Goal: Information Seeking & Learning: Learn about a topic

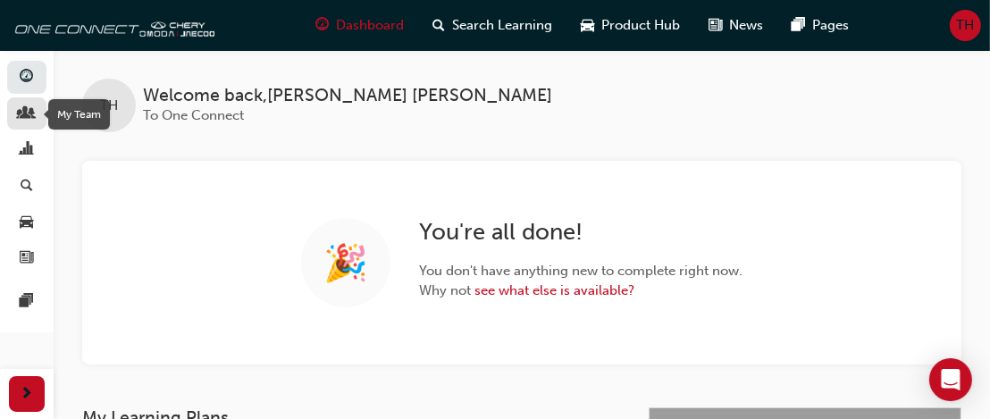
click at [35, 113] on div "button" at bounding box center [26, 114] width 21 height 22
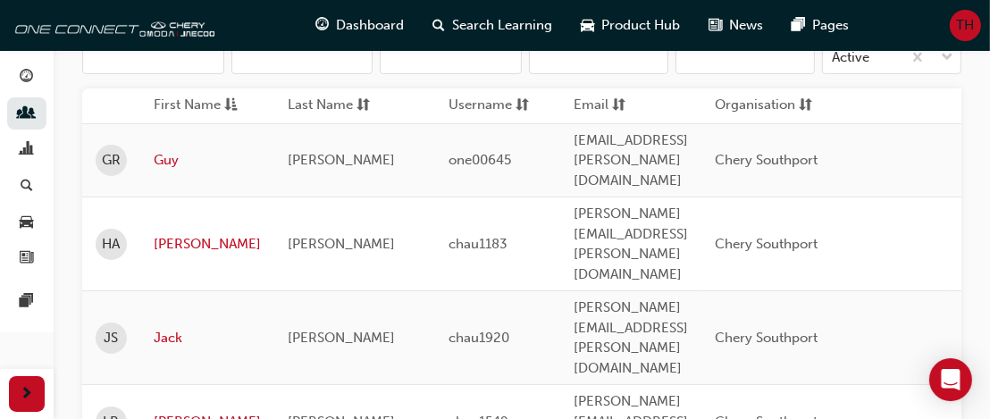
scroll to position [226, 0]
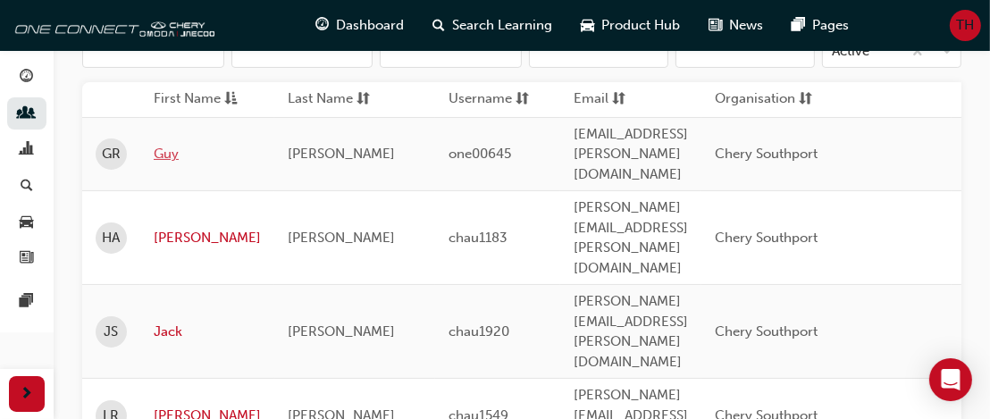
click at [171, 144] on link "Guy" at bounding box center [207, 154] width 107 height 21
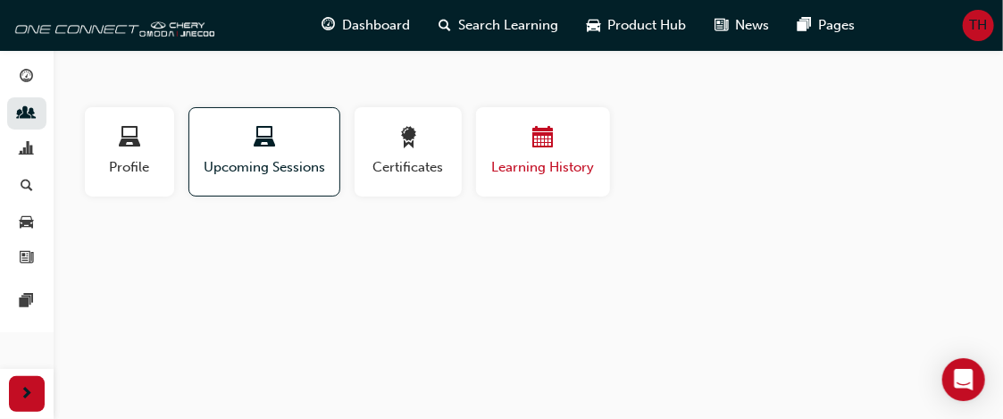
click at [551, 153] on div "Learning History" at bounding box center [542, 152] width 107 height 51
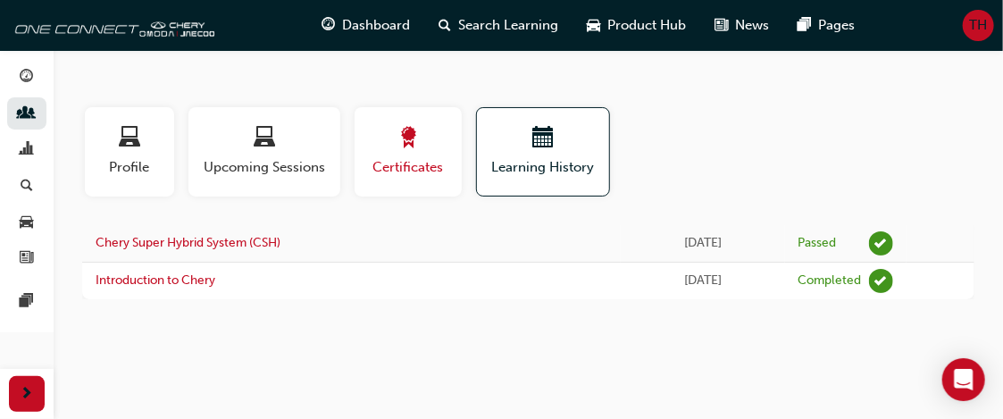
click at [404, 161] on span "Certificates" at bounding box center [408, 167] width 80 height 21
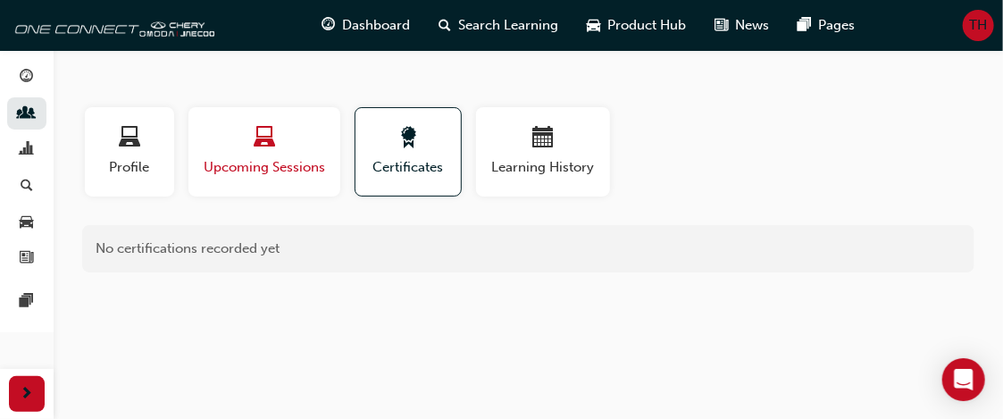
click at [265, 148] on span "laptop-icon" at bounding box center [264, 139] width 21 height 24
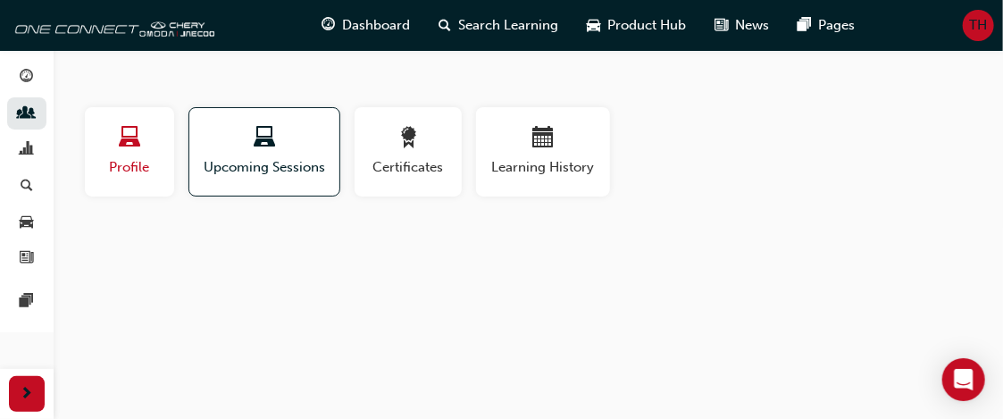
click at [127, 153] on div "button" at bounding box center [129, 141] width 63 height 28
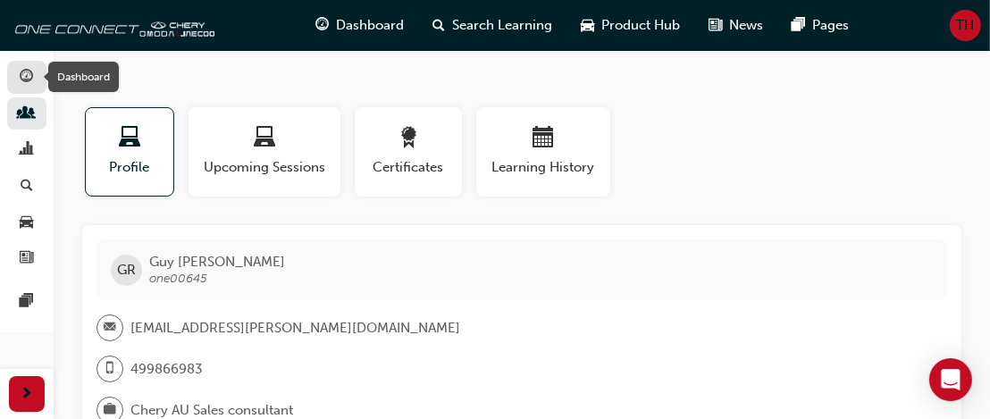
click at [26, 78] on span "guage-icon" at bounding box center [27, 78] width 13 height 16
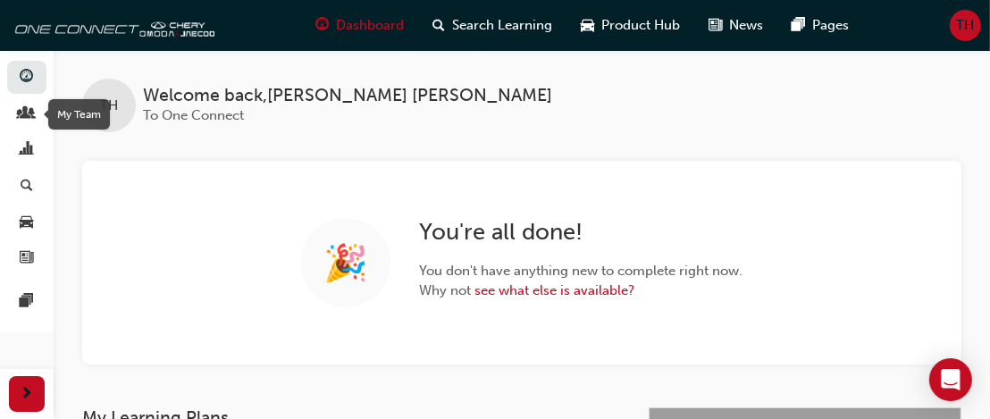
click at [40, 124] on div "My Team" at bounding box center [77, 114] width 74 height 30
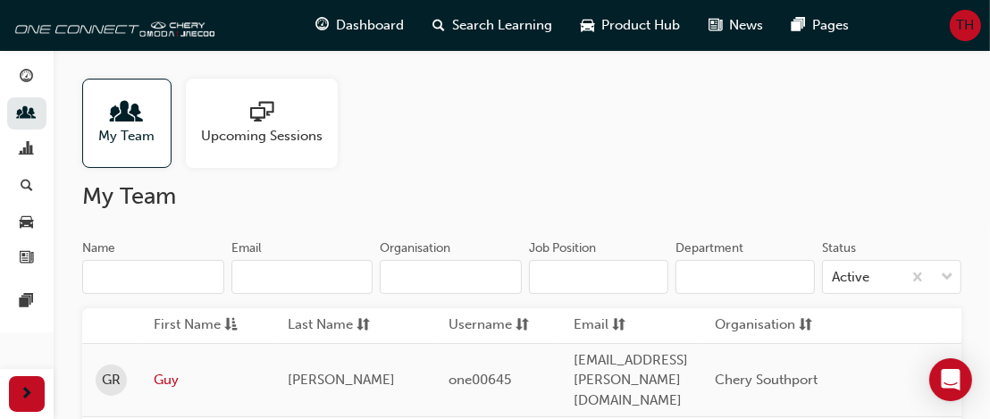
click at [465, 189] on h2 "My Team" at bounding box center [521, 196] width 879 height 29
